Goal: Task Accomplishment & Management: Manage account settings

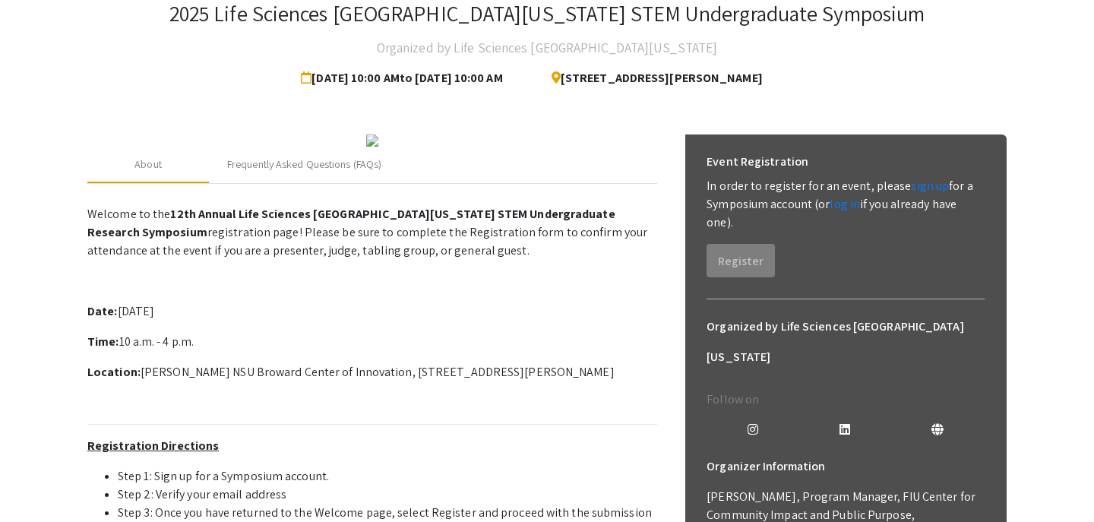
scroll to position [97, 0]
click at [919, 188] on link "sign up" at bounding box center [930, 186] width 38 height 16
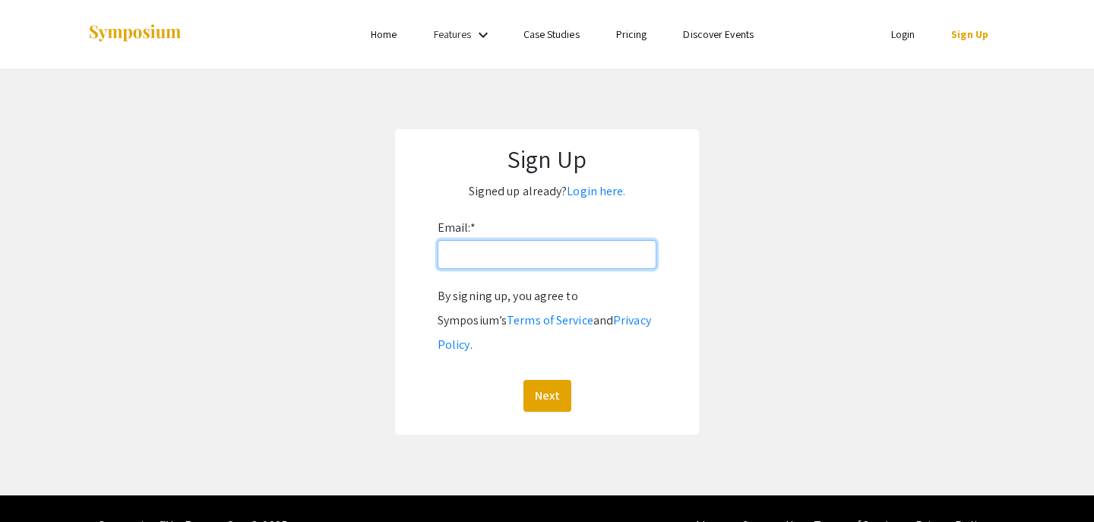
click at [563, 259] on input "Email: *" at bounding box center [547, 254] width 219 height 29
type input "[EMAIL_ADDRESS][DOMAIN_NAME]"
click at [547, 380] on button "Next" at bounding box center [547, 396] width 48 height 32
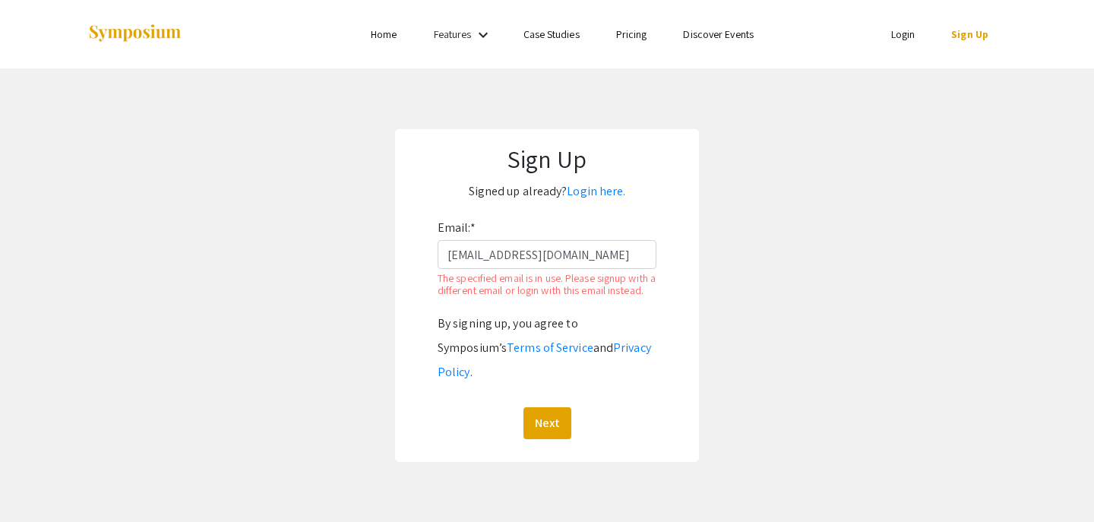
click at [899, 30] on link "Login" at bounding box center [903, 34] width 24 height 14
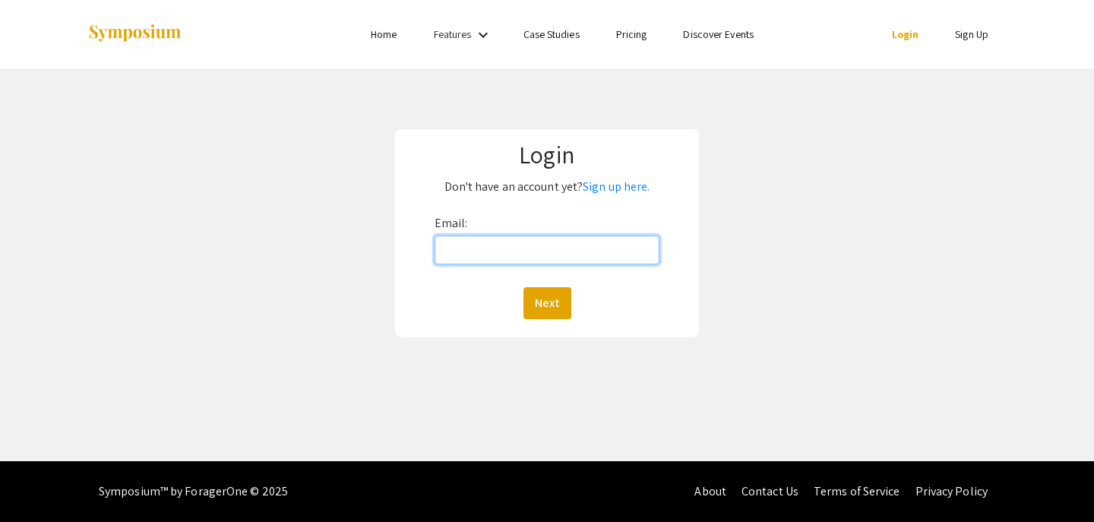
click at [482, 242] on input "Email:" at bounding box center [547, 249] width 226 height 29
type input "[EMAIL_ADDRESS][DOMAIN_NAME]"
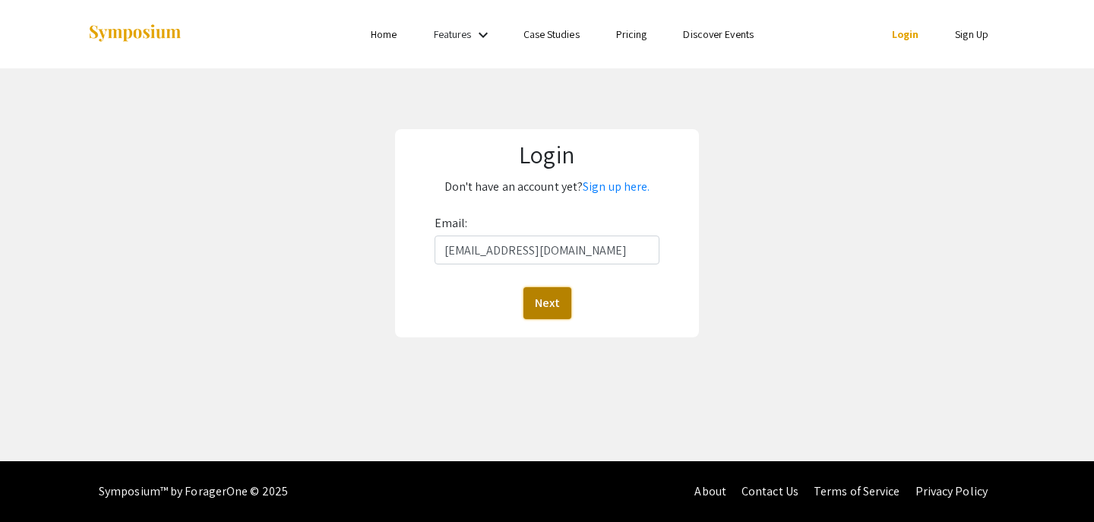
click at [552, 312] on button "Next" at bounding box center [547, 303] width 48 height 32
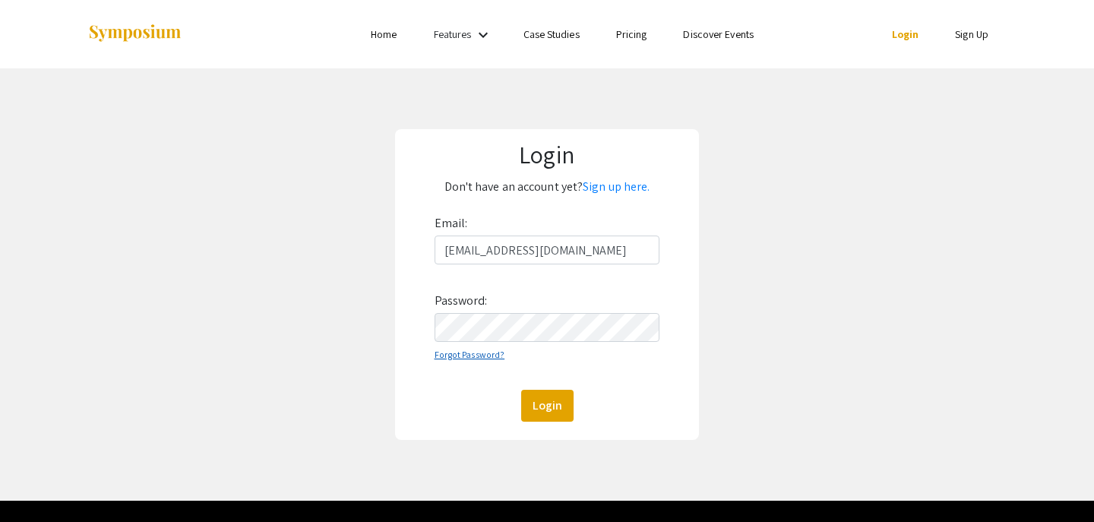
click at [473, 355] on link "Forgot Password?" at bounding box center [469, 354] width 71 height 11
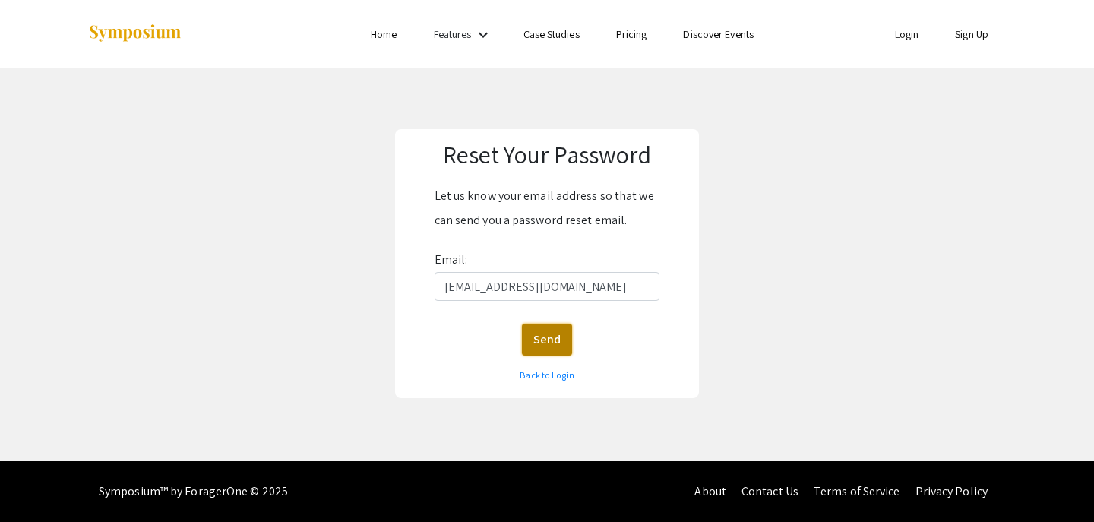
click at [546, 336] on button "Send" at bounding box center [547, 340] width 50 height 32
click at [542, 378] on link "Back to Login" at bounding box center [547, 374] width 54 height 11
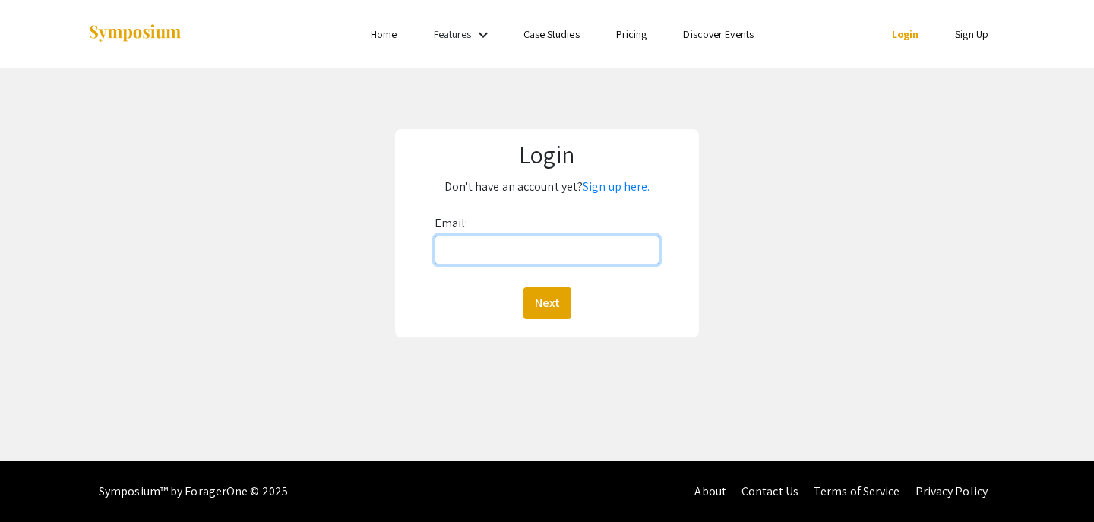
click at [504, 242] on input "Email:" at bounding box center [547, 249] width 226 height 29
type input "[EMAIL_ADDRESS][DOMAIN_NAME]"
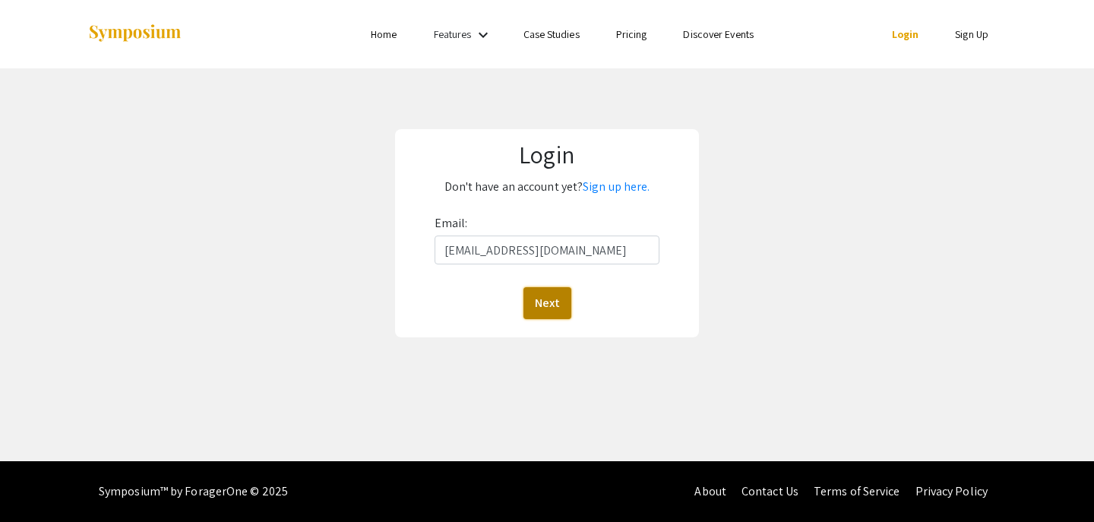
click at [542, 302] on button "Next" at bounding box center [547, 303] width 48 height 32
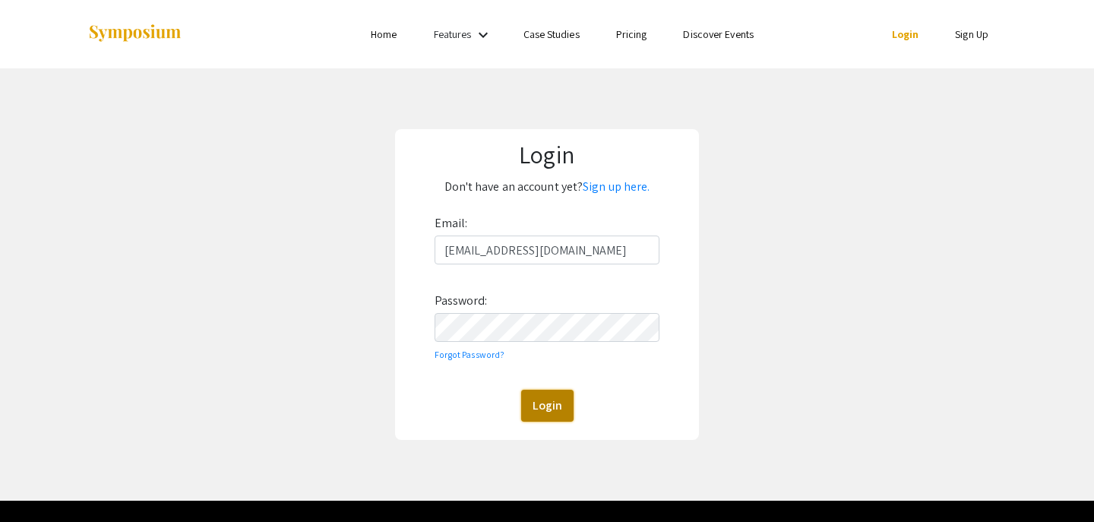
click at [555, 402] on button "Login" at bounding box center [547, 406] width 52 height 32
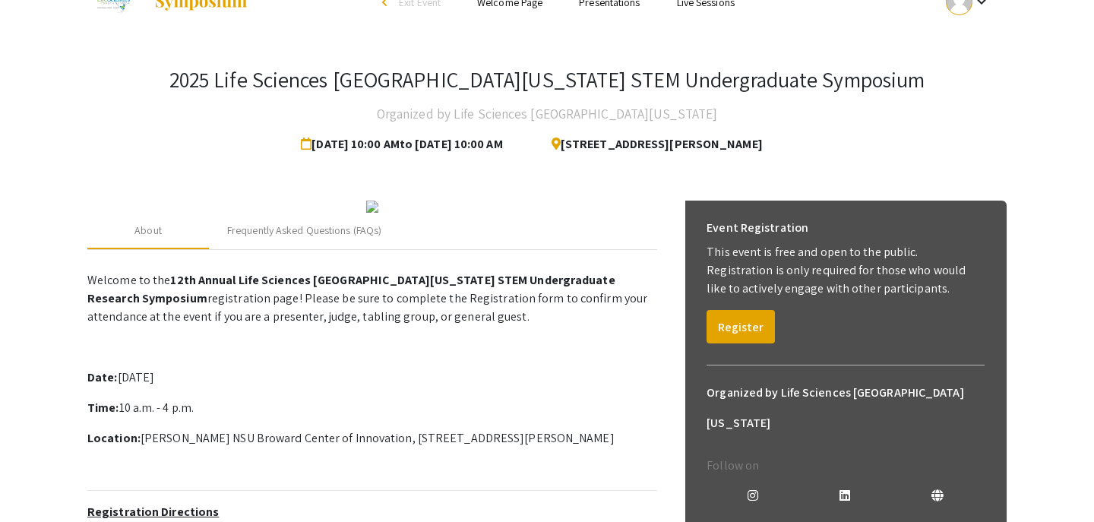
scroll to position [6, 0]
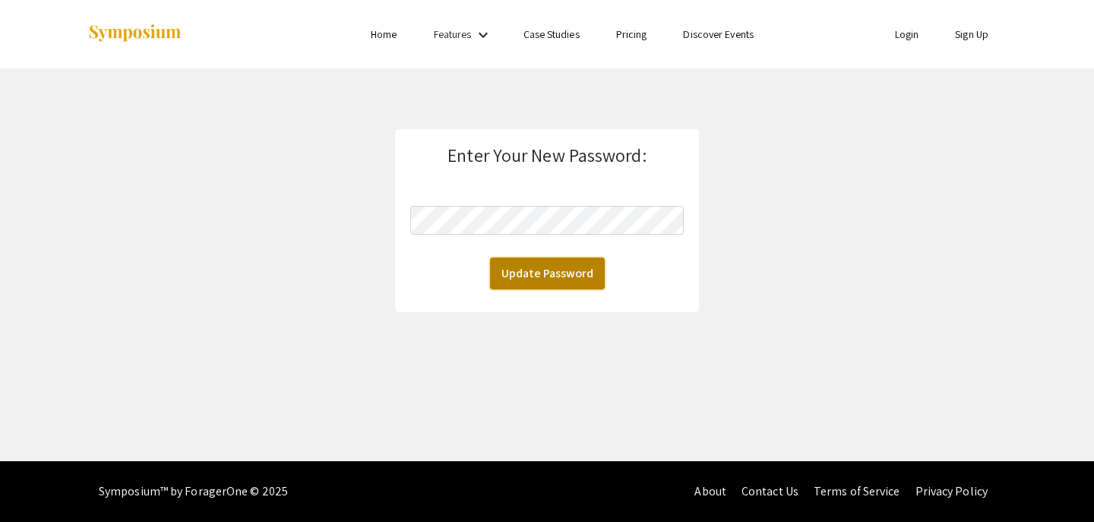
click at [551, 271] on button "Update Password" at bounding box center [547, 273] width 115 height 32
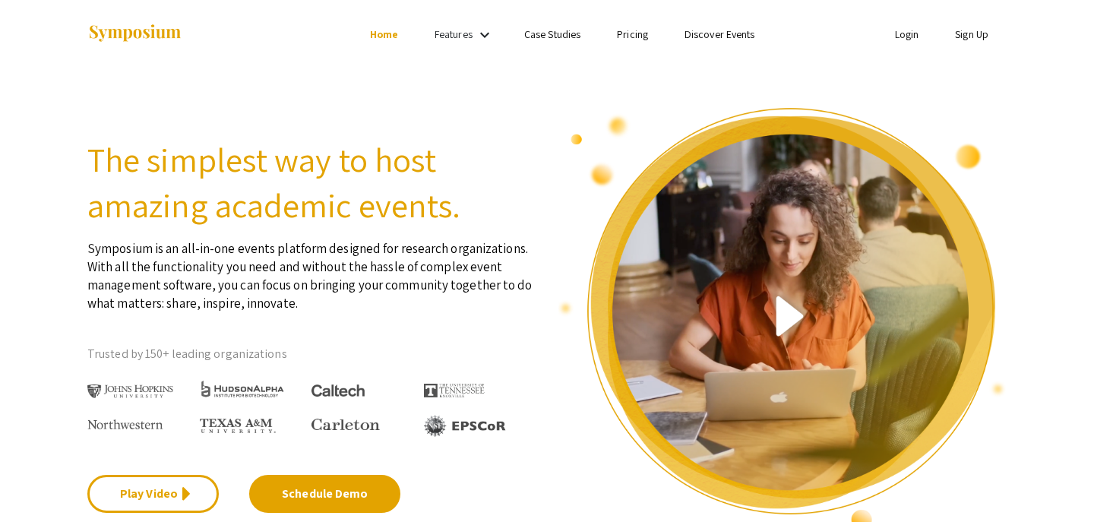
click at [905, 33] on link "Login" at bounding box center [907, 34] width 24 height 14
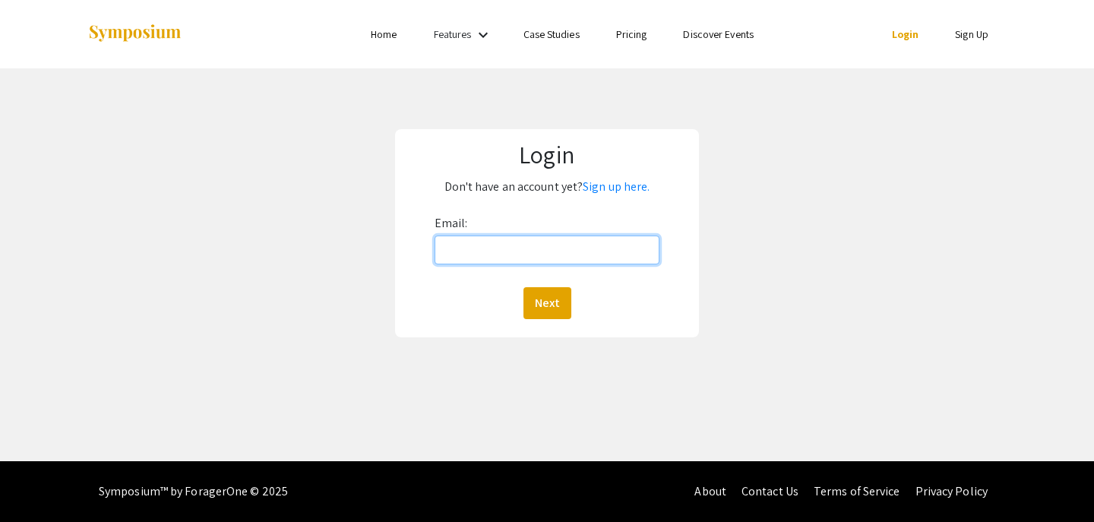
click at [465, 243] on input "Email:" at bounding box center [547, 249] width 226 height 29
type input "[EMAIL_ADDRESS][DOMAIN_NAME]"
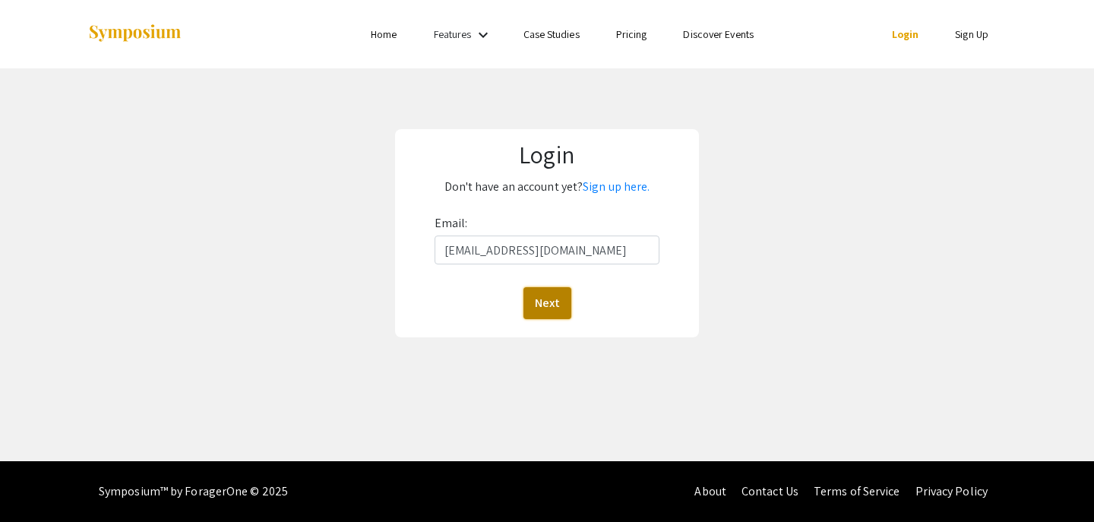
click at [546, 304] on button "Next" at bounding box center [547, 303] width 48 height 32
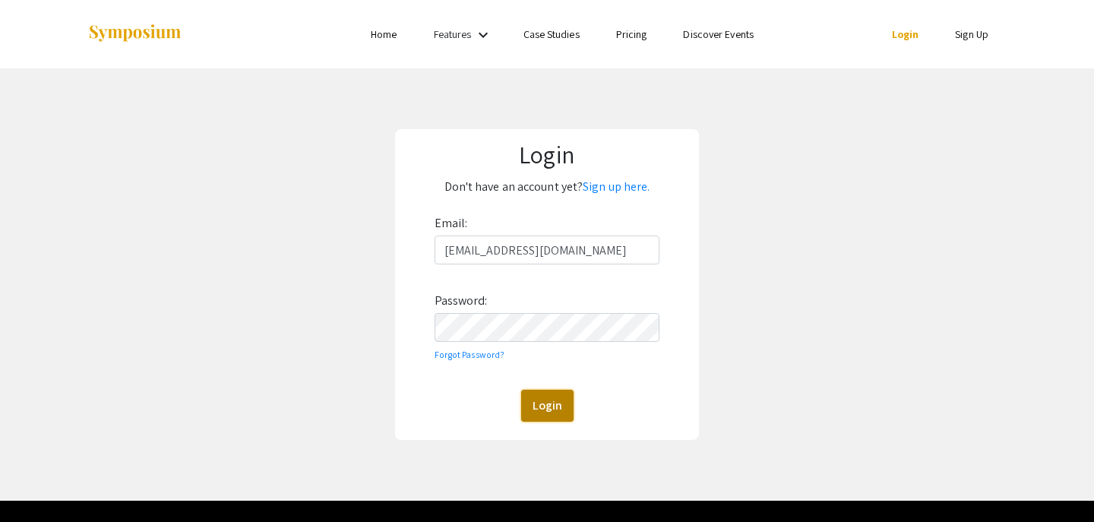
click at [558, 400] on button "Login" at bounding box center [547, 406] width 52 height 32
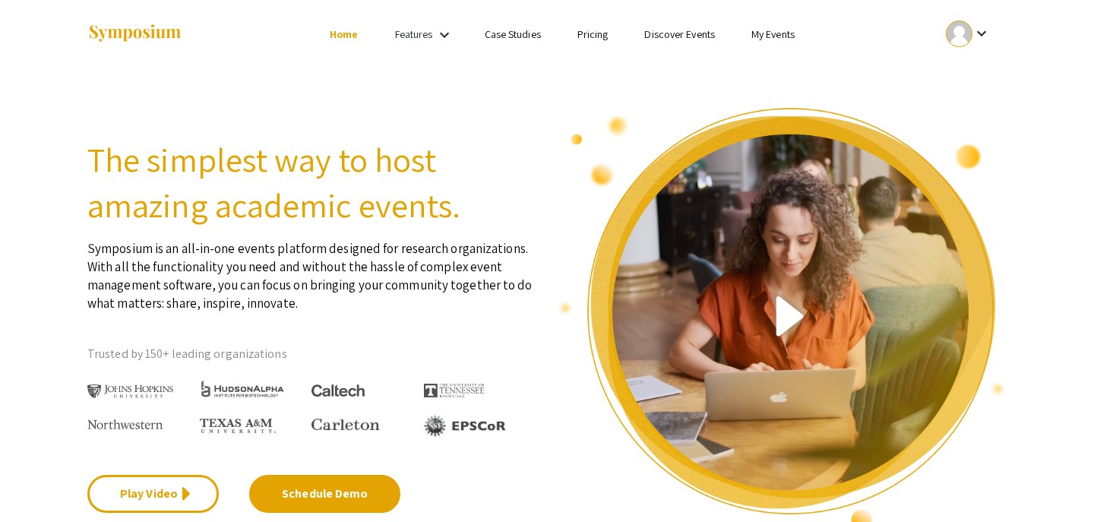
click at [773, 32] on link "My Events" at bounding box center [772, 34] width 43 height 14
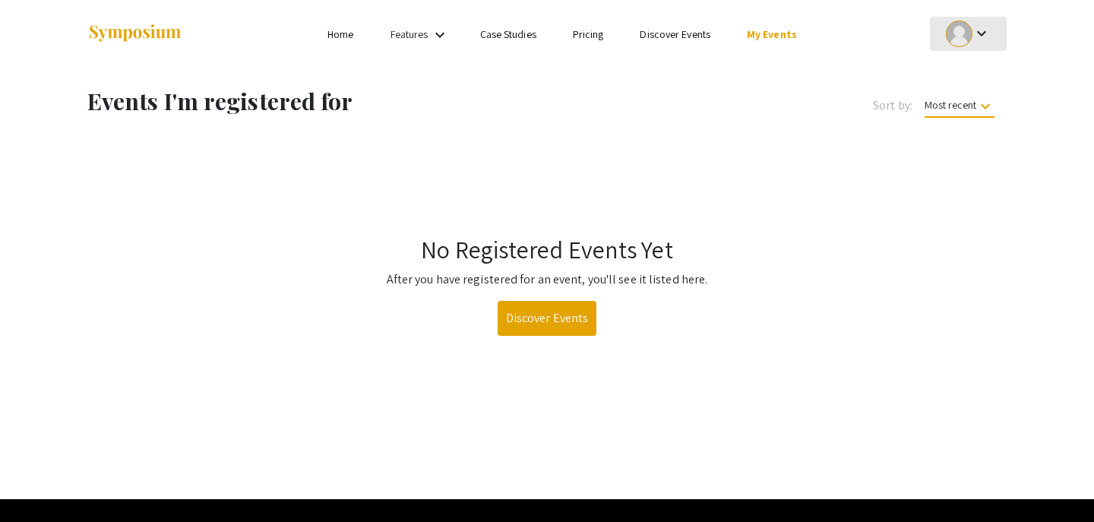
click at [975, 38] on mat-icon "keyboard_arrow_down" at bounding box center [981, 33] width 18 height 18
click at [957, 74] on button "My Account" at bounding box center [976, 75] width 93 height 36
